Goal: Information Seeking & Learning: Compare options

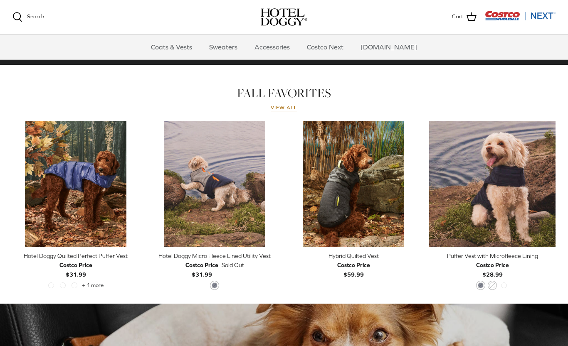
scroll to position [336, 0]
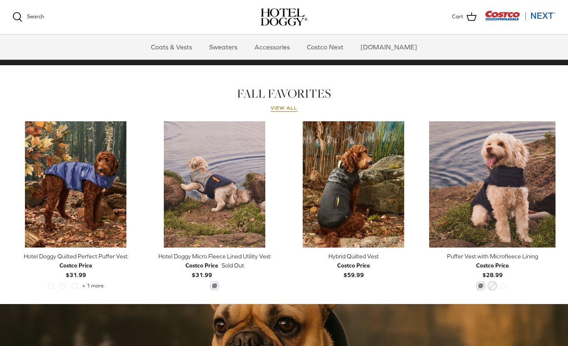
click at [193, 47] on link "Coats & Vests" at bounding box center [171, 46] width 56 height 25
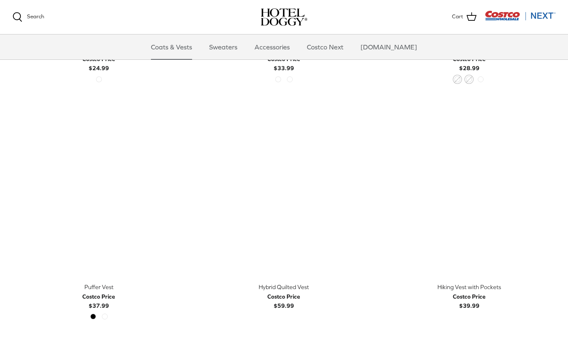
scroll to position [1329, 0]
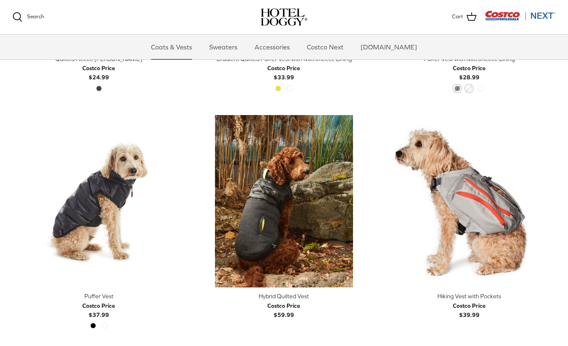
click at [485, 294] on div "Hiking Vest with Pockets" at bounding box center [469, 296] width 172 height 9
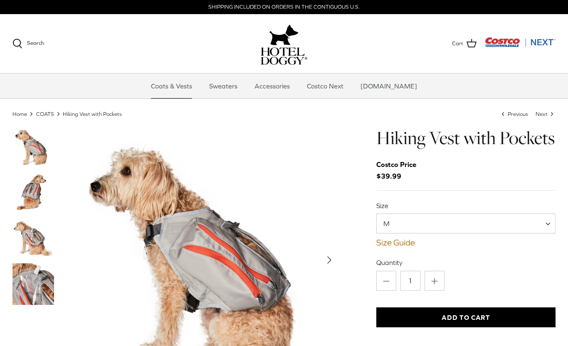
click at [548, 234] on span at bounding box center [550, 224] width 8 height 20
select select "XL"
click at [530, 291] on div "Minus 1 Plus" at bounding box center [465, 281] width 179 height 20
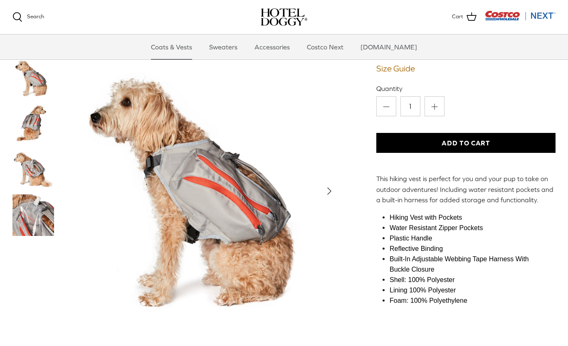
scroll to position [90, 0]
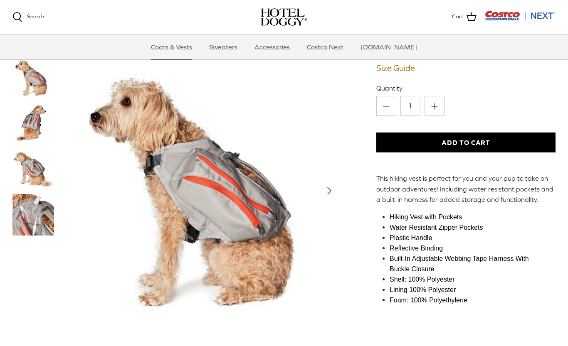
click at [27, 236] on img "Thumbnail Link" at bounding box center [33, 215] width 42 height 42
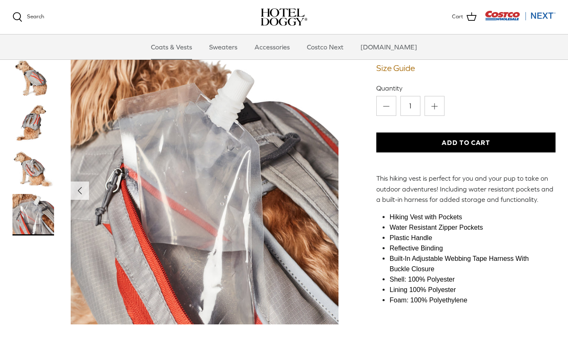
click at [36, 98] on img "Thumbnail Link" at bounding box center [33, 78] width 42 height 42
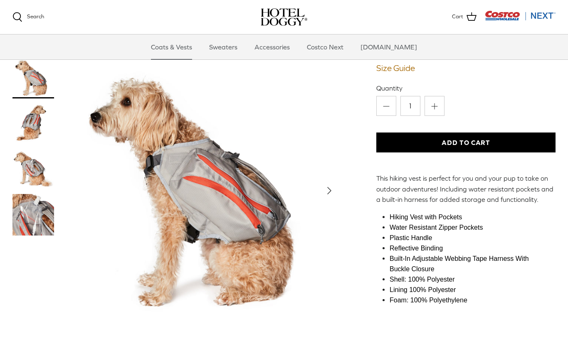
click at [27, 144] on img "Thumbnail Link" at bounding box center [33, 124] width 42 height 42
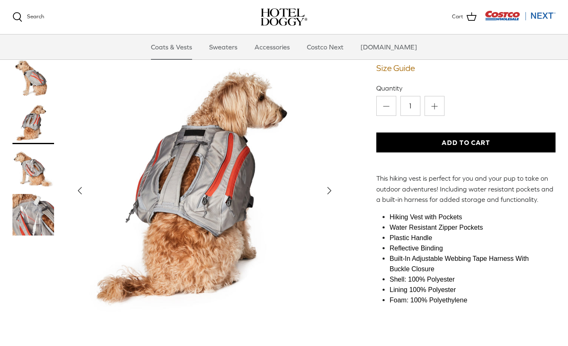
click at [20, 190] on img "Thumbnail Link" at bounding box center [33, 169] width 42 height 42
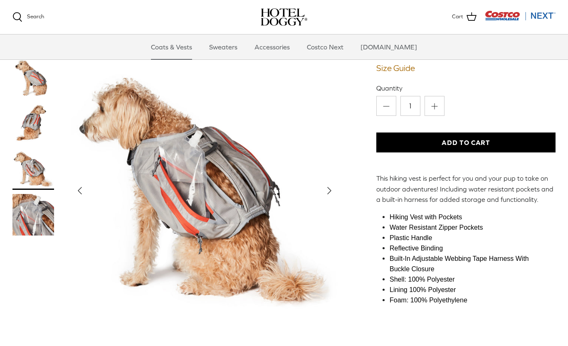
click at [71, 304] on img "Show Gallery" at bounding box center [205, 191] width 268 height 268
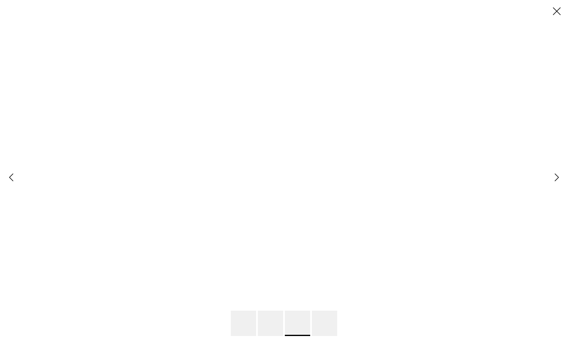
scroll to position [0, 0]
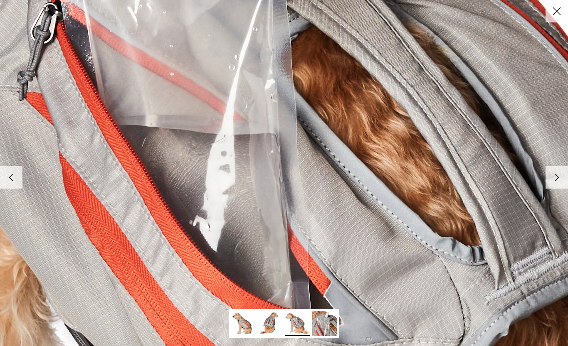
click at [17, 179] on icon "Left" at bounding box center [11, 177] width 14 height 14
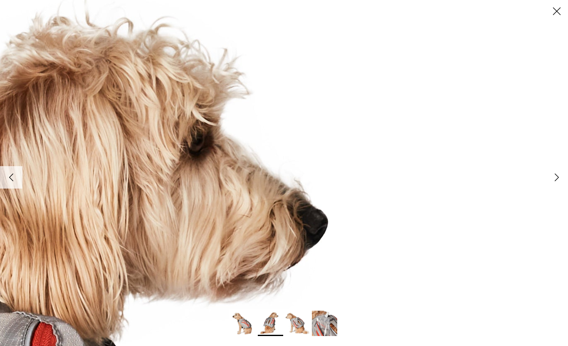
click at [553, 22] on link "Close" at bounding box center [556, 11] width 22 height 22
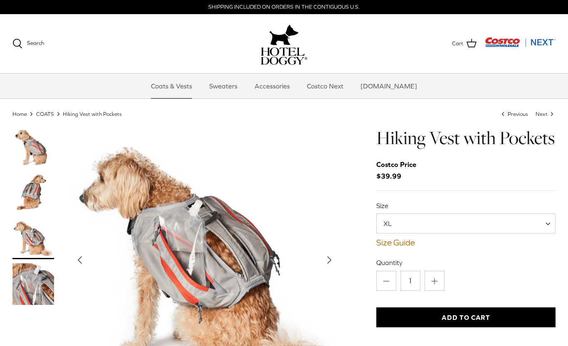
click at [494, 182] on div "Costco Price $39.99" at bounding box center [465, 170] width 179 height 22
click at [242, 80] on link "Sweaters" at bounding box center [223, 86] width 43 height 25
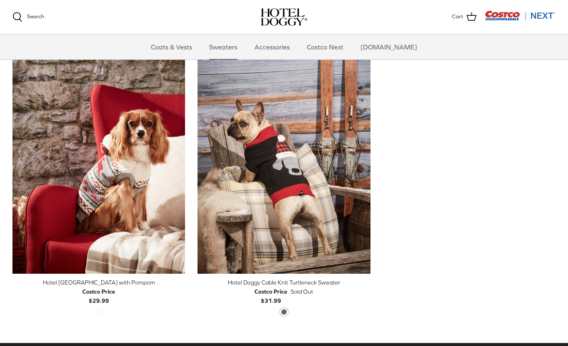
scroll to position [199, 0]
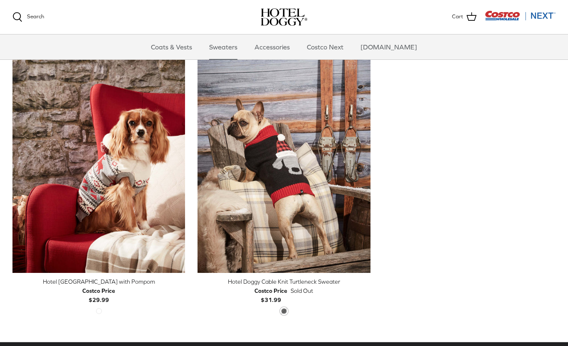
click at [267, 291] on div "Costco Price" at bounding box center [270, 290] width 33 height 9
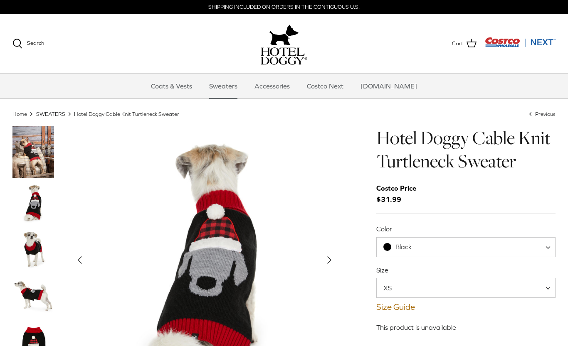
click at [481, 251] on span "Black" at bounding box center [465, 247] width 179 height 20
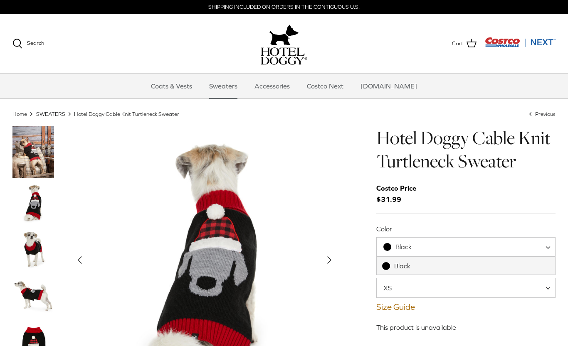
click at [457, 287] on span "XS" at bounding box center [465, 288] width 179 height 20
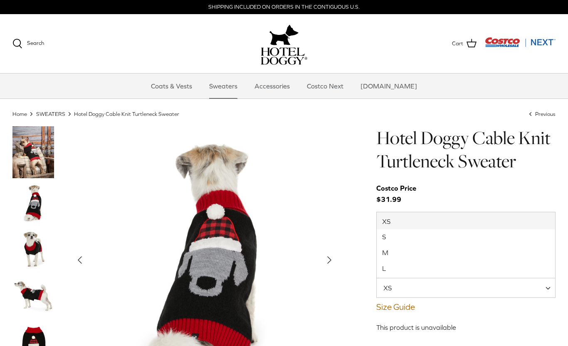
click at [456, 289] on span "XS" at bounding box center [465, 288] width 179 height 20
click at [455, 287] on span "XS" at bounding box center [465, 288] width 179 height 20
select select "L"
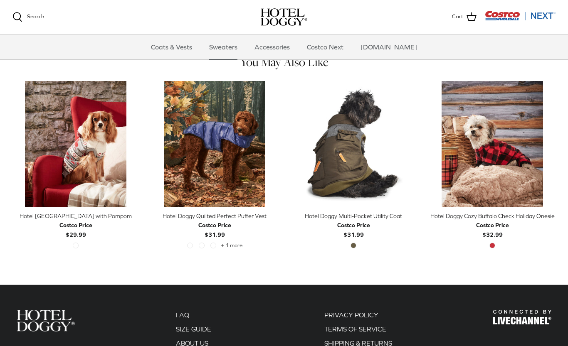
scroll to position [321, 0]
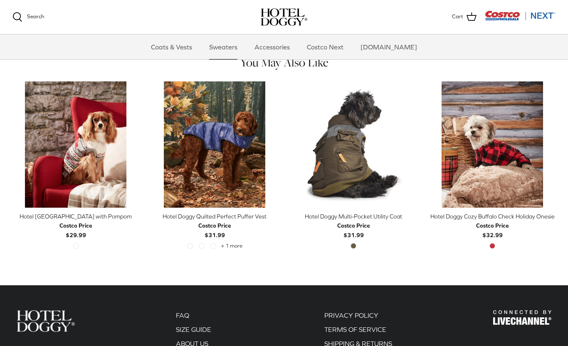
click at [514, 218] on div "Hotel Doggy Cozy Buffalo Check Holiday Onesie" at bounding box center [492, 216] width 126 height 9
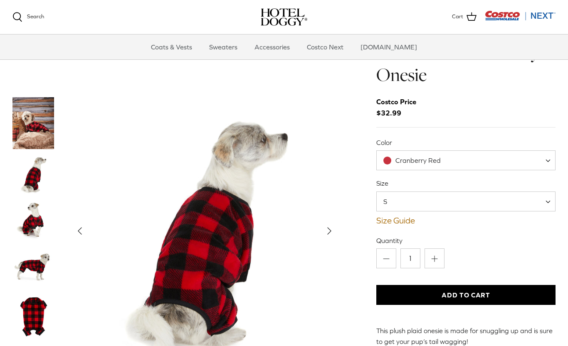
scroll to position [26, 0]
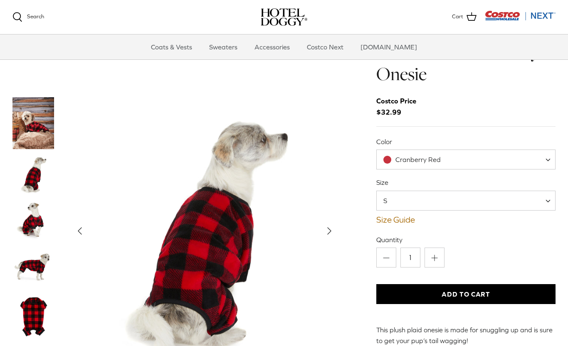
click at [528, 202] on span "S" at bounding box center [465, 201] width 179 height 20
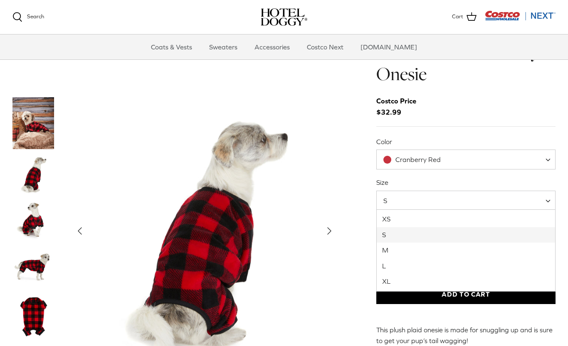
select select "XL"
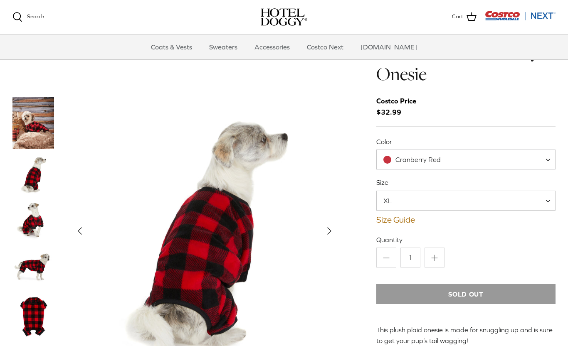
click at [30, 314] on img "Thumbnail Link" at bounding box center [33, 316] width 42 height 52
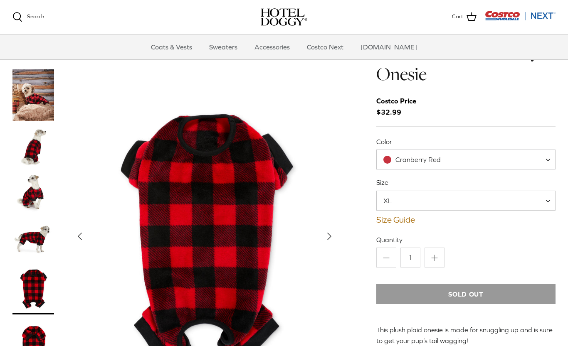
click at [25, 275] on img "Thumbnail Link" at bounding box center [33, 289] width 42 height 52
click at [25, 236] on img "Thumbnail Link" at bounding box center [33, 238] width 42 height 42
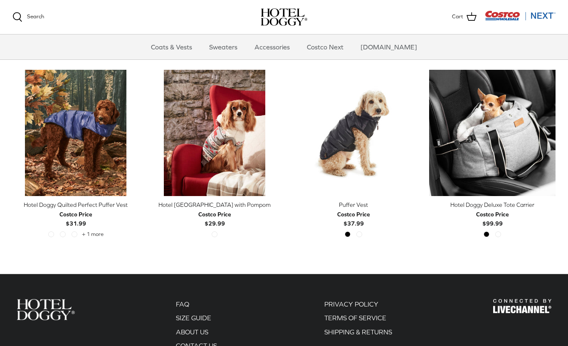
scroll to position [415, 0]
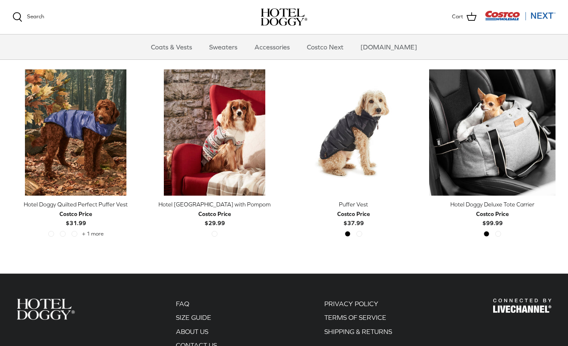
click at [353, 211] on div "Costco Price" at bounding box center [353, 213] width 33 height 9
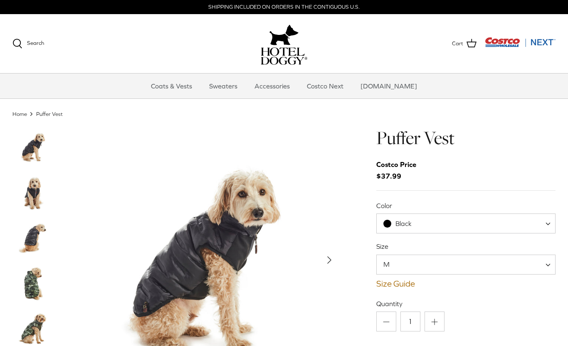
click at [281, 84] on link "Accessories" at bounding box center [272, 86] width 50 height 25
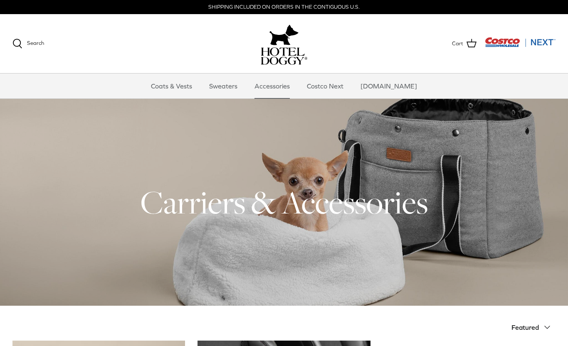
click at [184, 81] on link "Coats & Vests" at bounding box center [171, 86] width 56 height 25
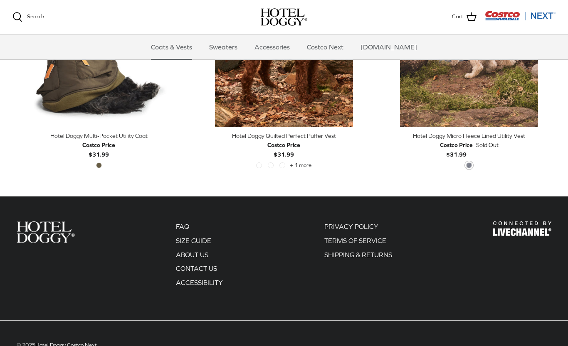
scroll to position [1727, 0]
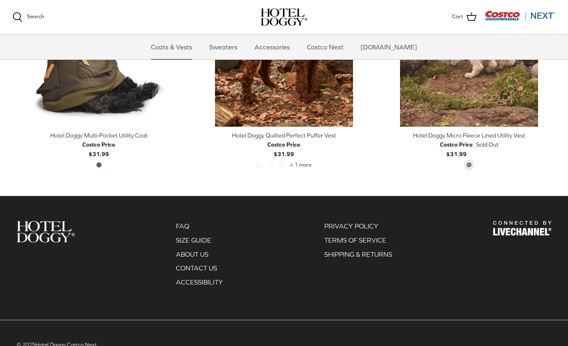
click at [97, 144] on b "Costco Price $31.99" at bounding box center [98, 148] width 33 height 17
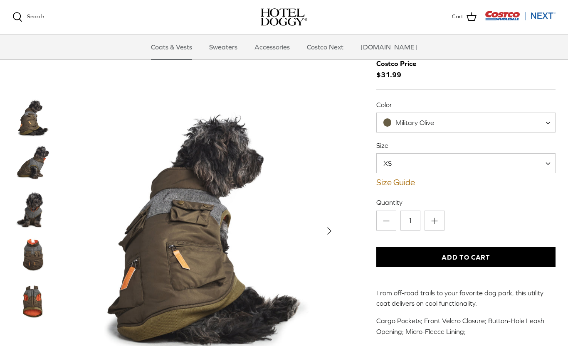
scroll to position [40, 0]
click at [541, 116] on span "Military Olive" at bounding box center [465, 122] width 179 height 20
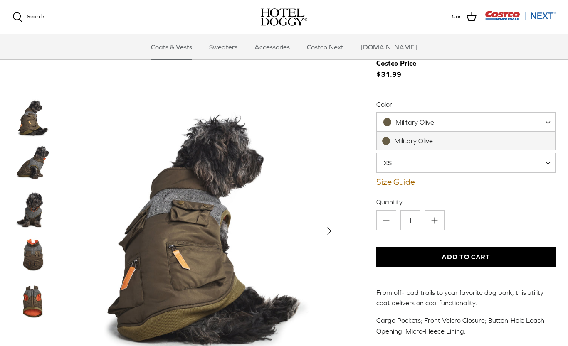
click at [545, 160] on span "XS" at bounding box center [465, 163] width 179 height 20
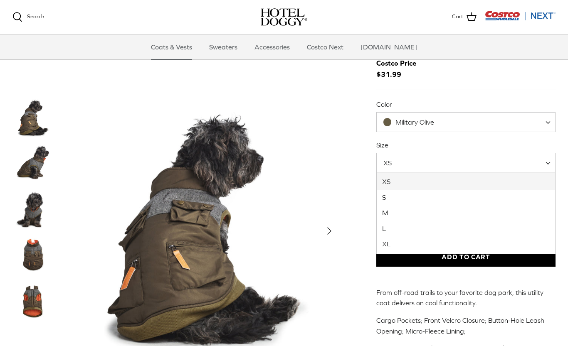
select select "XL"
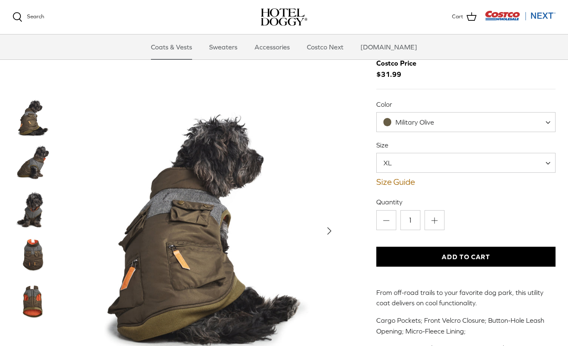
click at [516, 321] on p "Cargo Pockets; Front Velcro Closure; Button-Hole Leash Opening; Micro-Fleece Li…" at bounding box center [465, 325] width 179 height 21
click at [28, 211] on img "Thumbnail Link" at bounding box center [33, 210] width 42 height 42
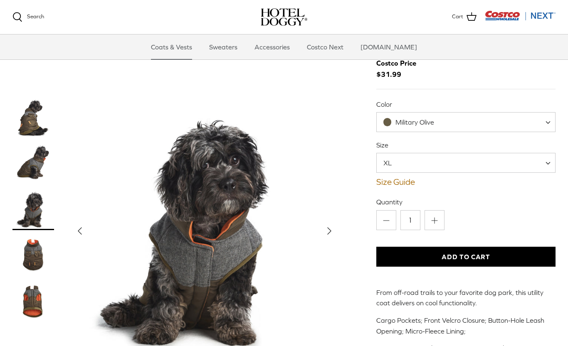
click at [29, 257] on img "Thumbnail Link" at bounding box center [33, 255] width 42 height 42
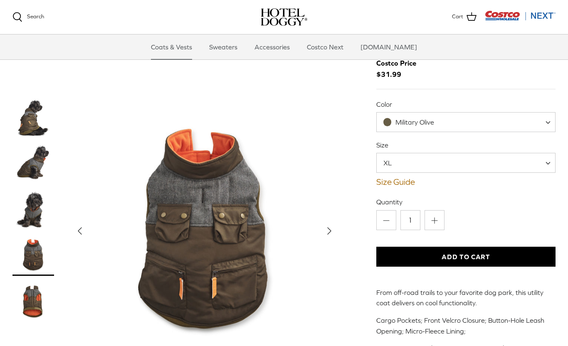
click at [29, 311] on img "Thumbnail Link" at bounding box center [33, 301] width 42 height 42
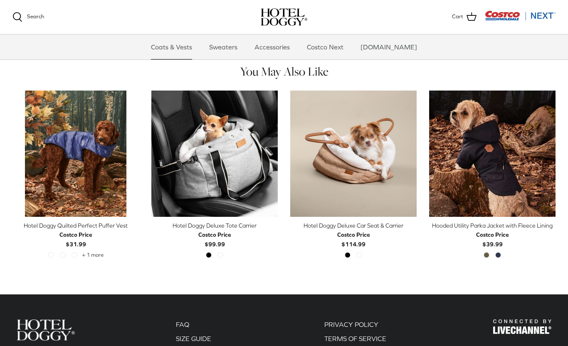
scroll to position [381, 0]
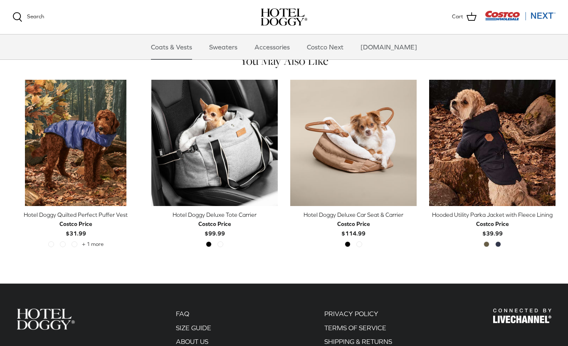
click at [335, 45] on link "Costco Next" at bounding box center [325, 46] width 52 height 25
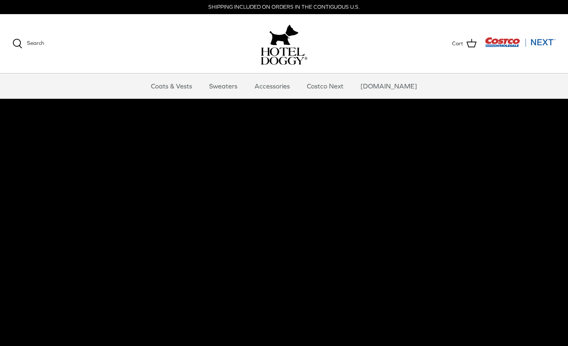
click at [345, 89] on link "Costco Next" at bounding box center [325, 86] width 52 height 25
